Goal: Find specific page/section: Find specific page/section

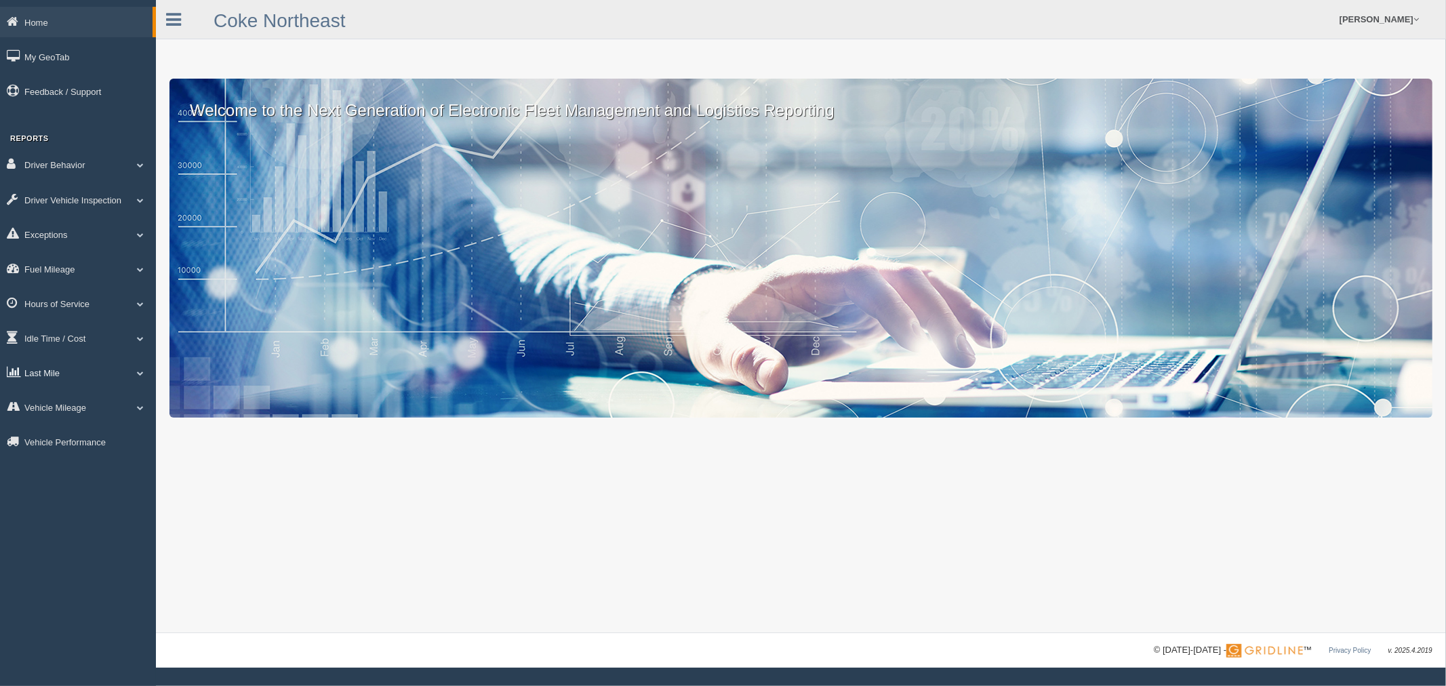
click at [37, 371] on link "Last Mile" at bounding box center [78, 372] width 156 height 31
click at [66, 402] on link "Planned Vs Actual" at bounding box center [88, 404] width 128 height 24
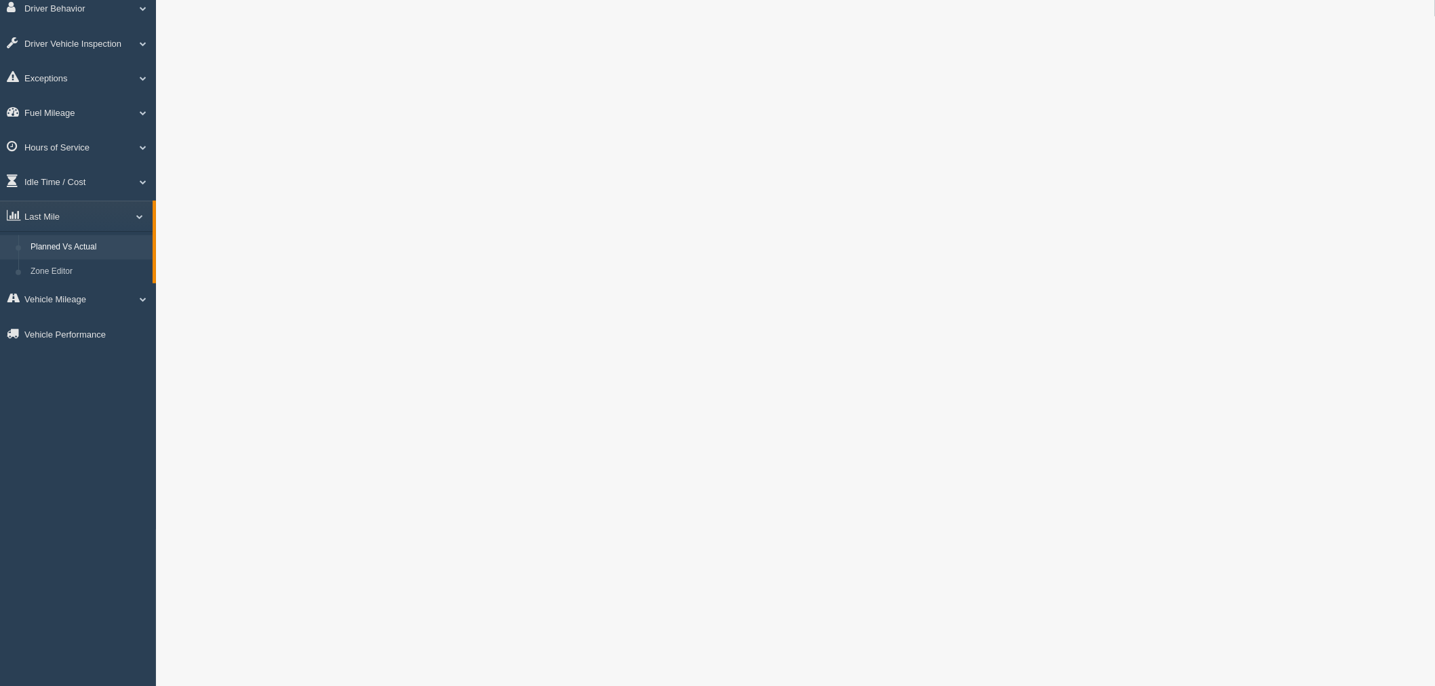
scroll to position [151, 0]
click at [62, 247] on link "Planned Vs Actual" at bounding box center [88, 253] width 128 height 24
